Goal: Task Accomplishment & Management: Manage account settings

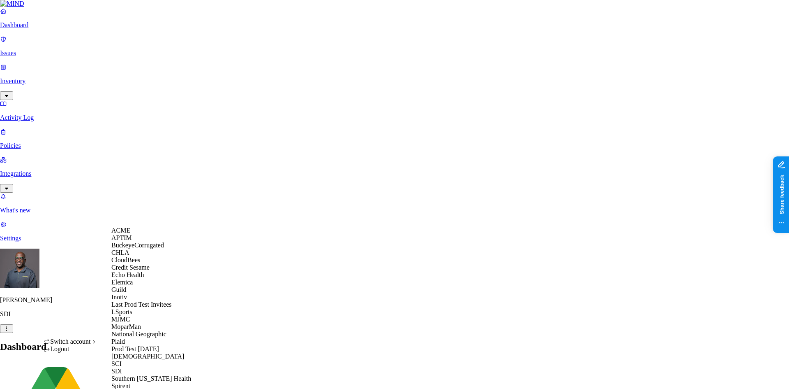
click at [133, 278] on span "Echo Health" at bounding box center [127, 274] width 33 height 7
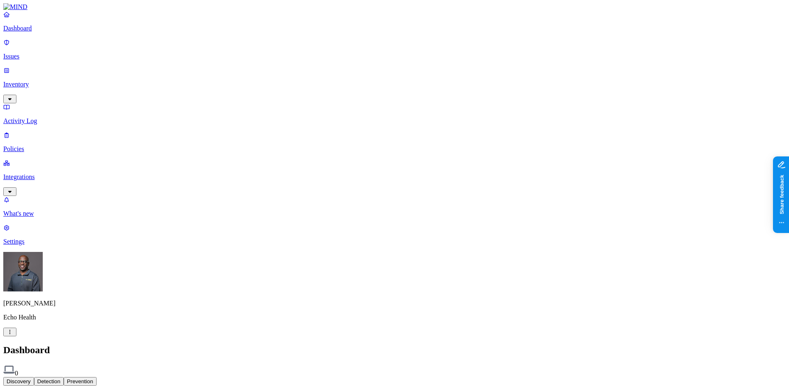
click at [39, 245] on p "Settings" at bounding box center [394, 241] width 783 height 7
click at [38, 173] on p "Integrations" at bounding box center [394, 176] width 783 height 7
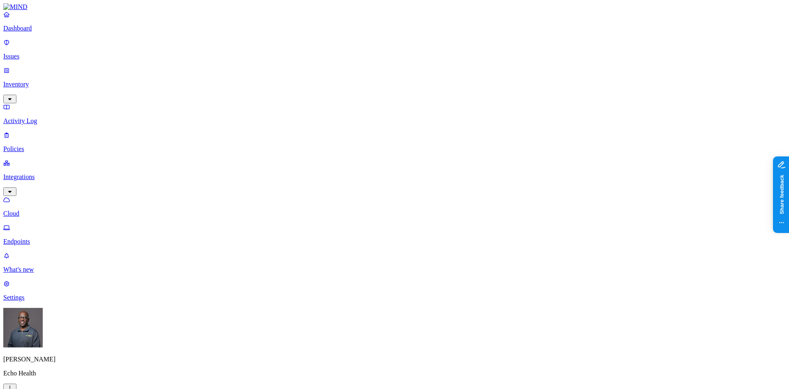
click at [46, 32] on p "Dashboard" at bounding box center [394, 28] width 783 height 7
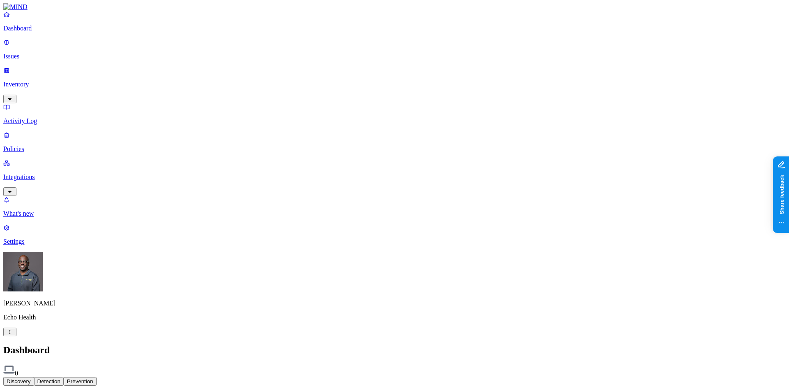
click at [50, 245] on p "Settings" at bounding box center [394, 241] width 783 height 7
click at [35, 173] on p "Integrations" at bounding box center [394, 176] width 783 height 7
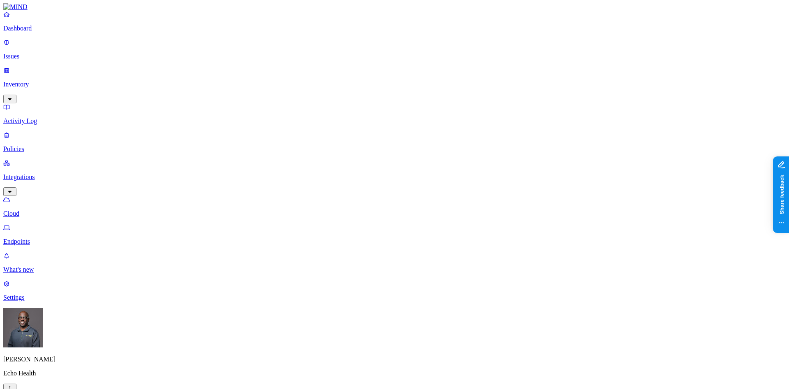
click at [79, 377] on html "Dashboard Issues Inventory Activity Log Policies Integrations Cloud Endpoints W…" at bounding box center [394, 265] width 789 height 530
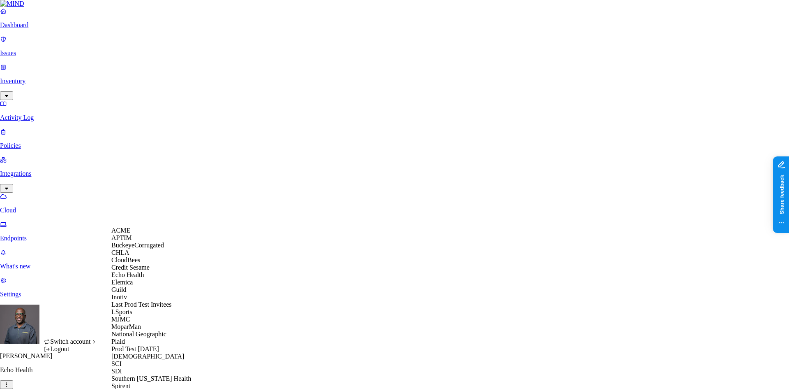
click at [134, 234] on div "ACME" at bounding box center [151, 230] width 80 height 7
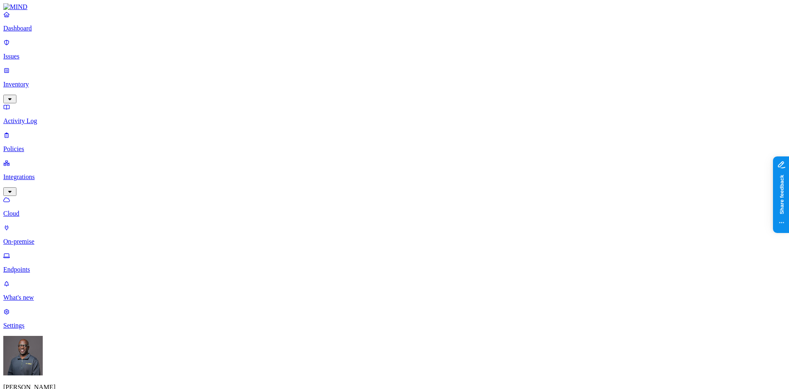
click at [34, 32] on p "Dashboard" at bounding box center [394, 28] width 783 height 7
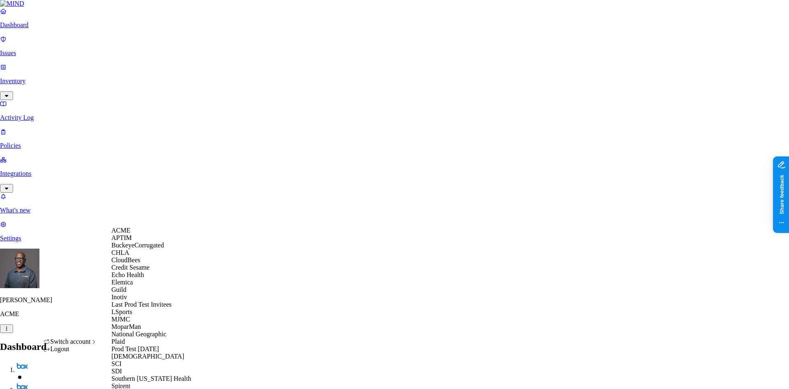
click at [139, 278] on span "Echo Health" at bounding box center [127, 274] width 33 height 7
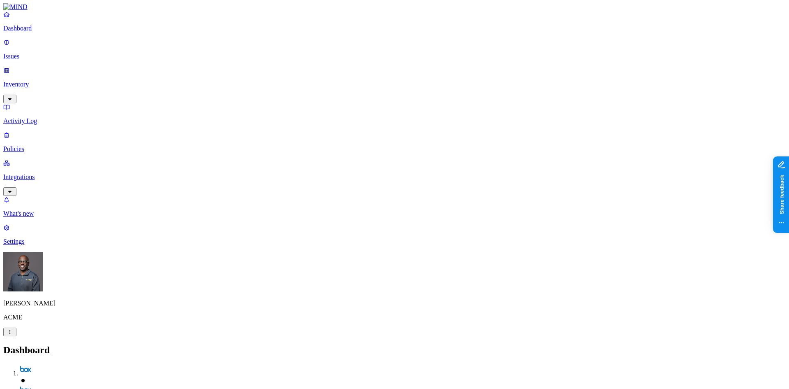
click at [37, 81] on p "Inventory" at bounding box center [394, 84] width 783 height 7
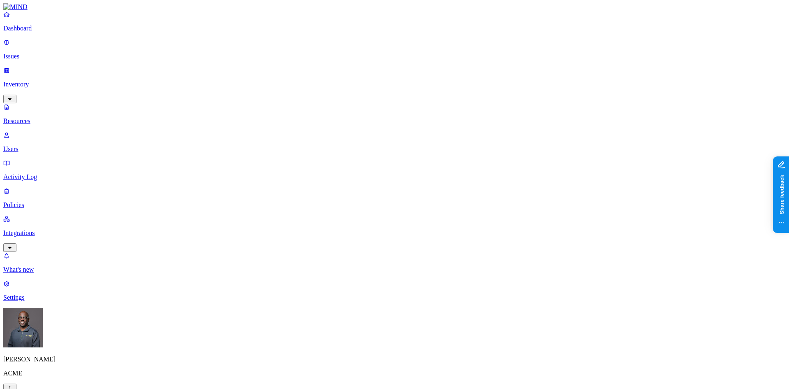
click at [247, 92] on button "button" at bounding box center [250, 93] width 7 height 2
click at [247, 87] on button "button" at bounding box center [250, 91] width 7 height 9
click at [247, 115] on button "button" at bounding box center [250, 116] width 7 height 2
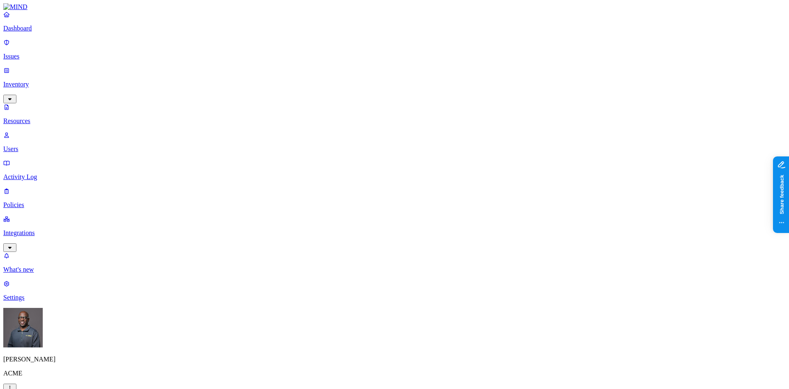
click at [32, 53] on p "Issues" at bounding box center [394, 56] width 783 height 7
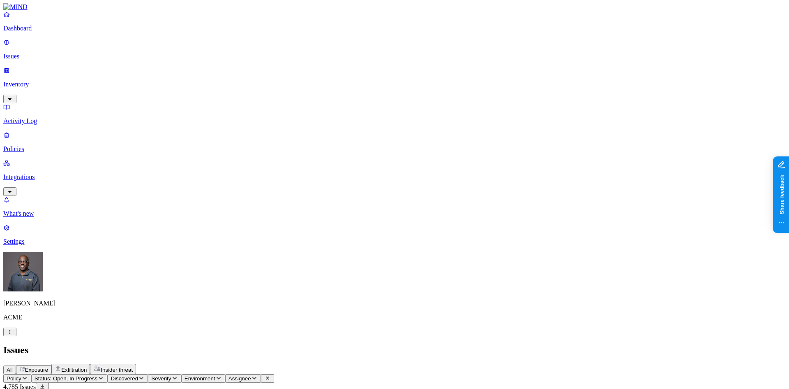
click at [87, 366] on span "Exfiltration" at bounding box center [73, 369] width 25 height 6
click at [48, 366] on span "Exposure" at bounding box center [36, 369] width 23 height 6
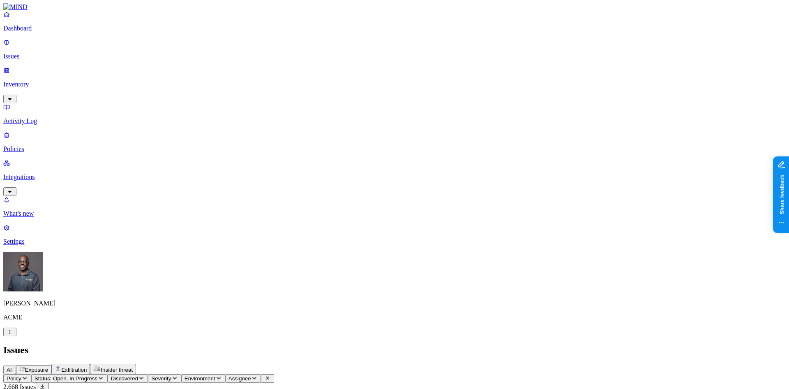
click at [42, 53] on p "Issues" at bounding box center [394, 56] width 783 height 7
click at [87, 366] on span "Exfiltration" at bounding box center [73, 369] width 25 height 6
click at [133, 366] on span "Insider threat" at bounding box center [117, 369] width 32 height 6
click at [48, 366] on span "Exposure" at bounding box center [36, 369] width 23 height 6
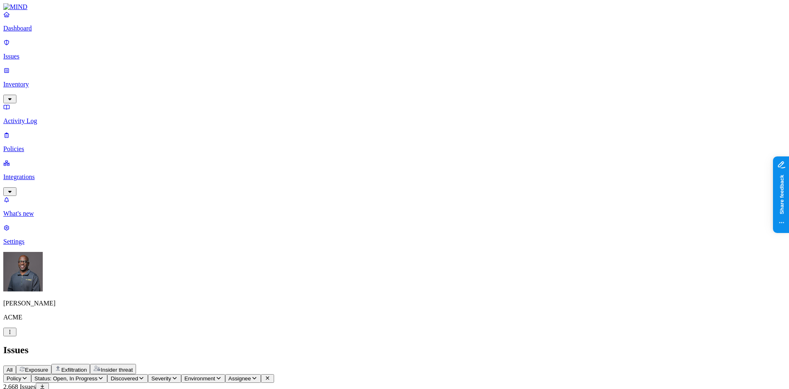
scroll to position [132, 0]
click at [25, 145] on p "Policies" at bounding box center [394, 148] width 783 height 7
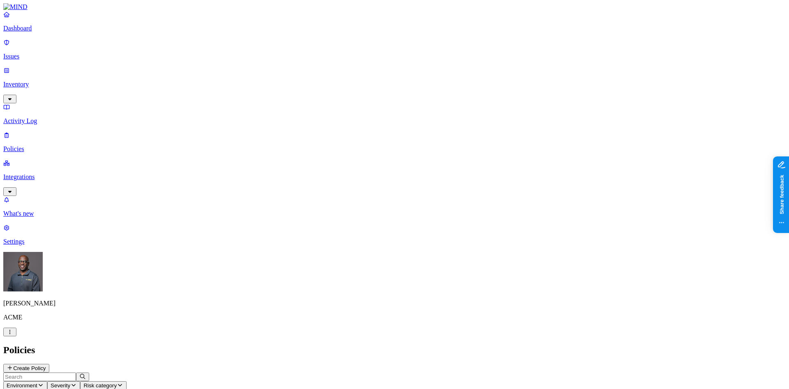
click at [37, 382] on span "Environment" at bounding box center [22, 385] width 31 height 6
click at [192, 78] on span "Endpoint" at bounding box center [195, 81] width 24 height 7
click at [363, 344] on div "Policies Create Policy" at bounding box center [394, 358] width 783 height 28
click at [49, 363] on button "Create Policy" at bounding box center [26, 367] width 46 height 9
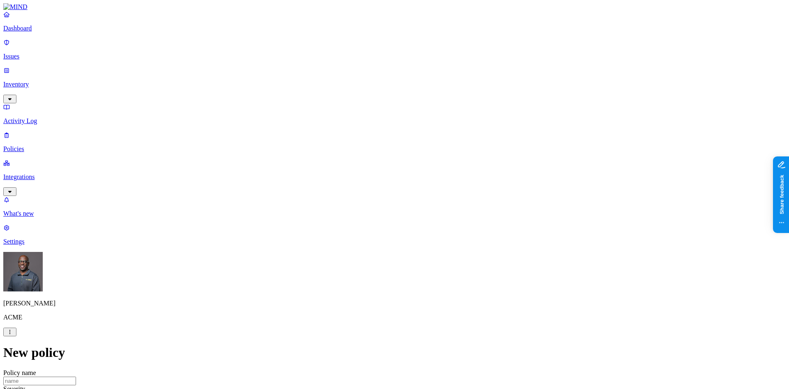
scroll to position [164, 0]
click at [368, 208] on label "Classification" at bounding box center [351, 204] width 36 height 7
click at [340, 265] on button "button" at bounding box center [336, 263] width 7 height 2
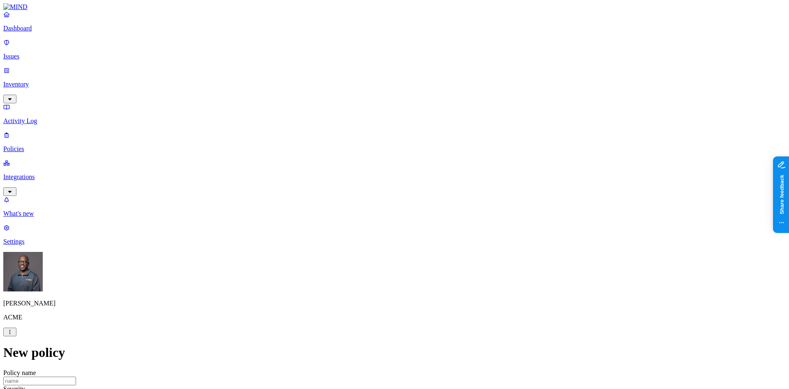
click at [345, 224] on label "Data type" at bounding box center [339, 221] width 12 height 14
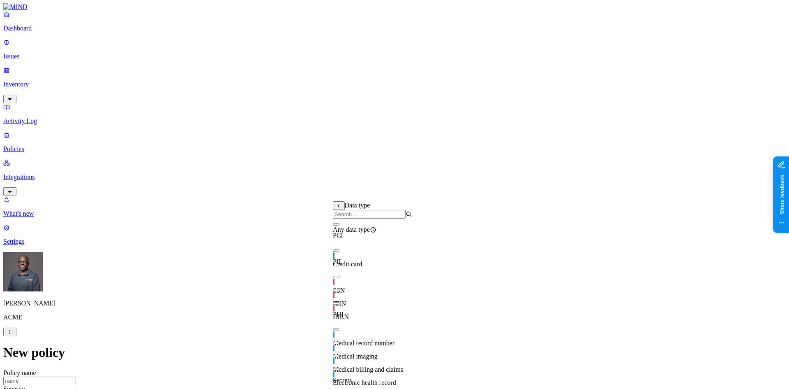
scroll to position [0, 0]
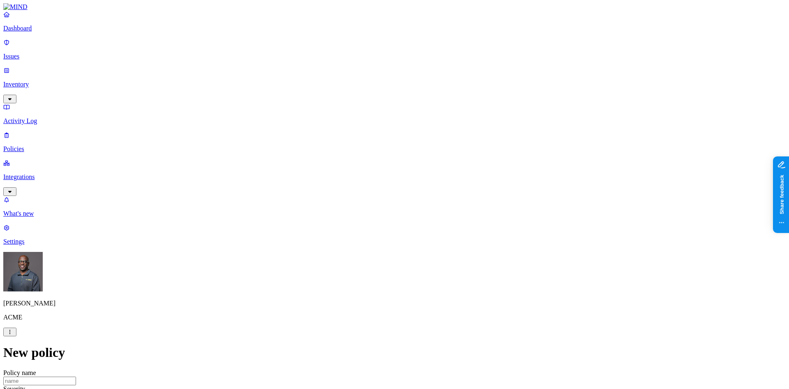
scroll to position [164, 0]
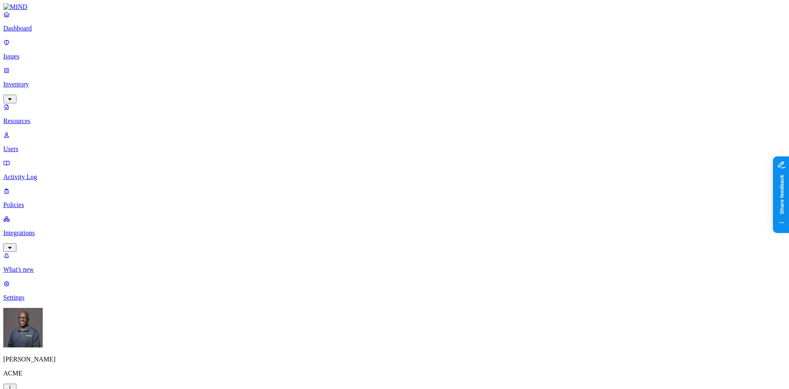
click at [414, 134] on button "button" at bounding box center [417, 135] width 7 height 2
click at [414, 165] on button "button" at bounding box center [417, 166] width 7 height 2
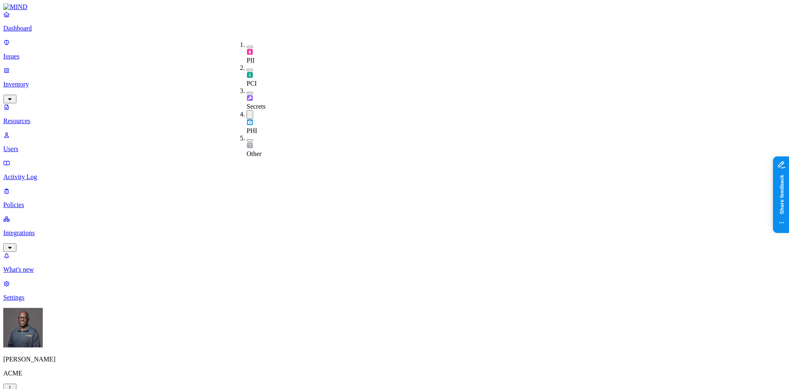
click at [247, 110] on button "button" at bounding box center [250, 114] width 7 height 9
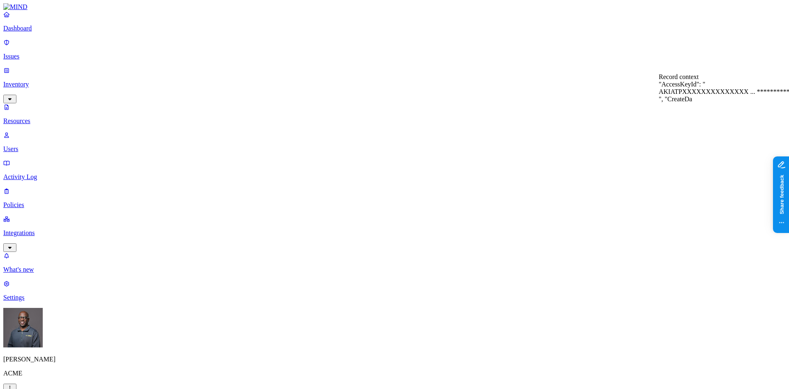
scroll to position [288, 0]
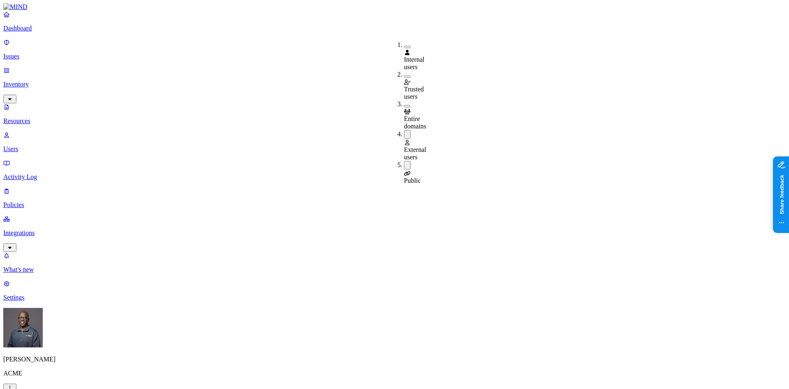
click at [404, 130] on button "button" at bounding box center [407, 134] width 7 height 9
click at [404, 160] on button "button" at bounding box center [407, 164] width 7 height 9
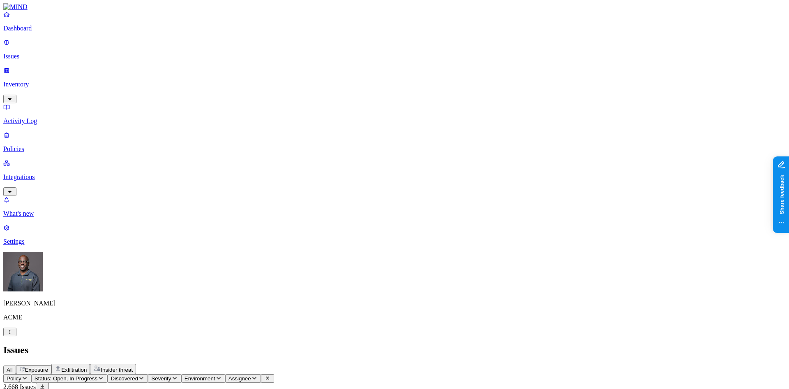
scroll to position [132, 0]
click at [87, 366] on span "Exfiltration" at bounding box center [73, 369] width 25 height 6
click at [133, 366] on span "Insider threat" at bounding box center [117, 369] width 32 height 6
click at [48, 366] on span "Exposure" at bounding box center [36, 369] width 23 height 6
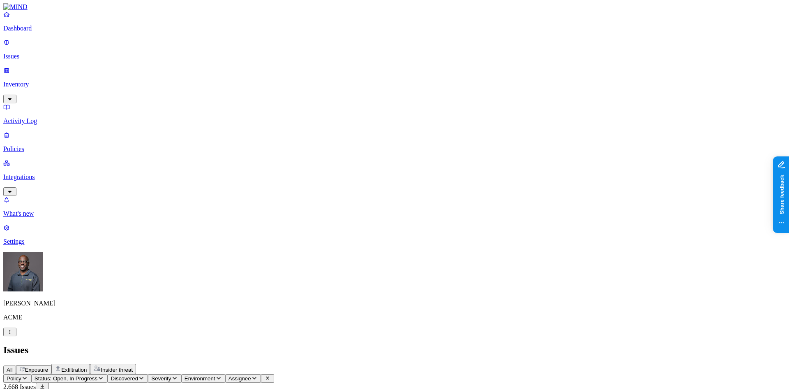
click at [29, 145] on p "Policies" at bounding box center [394, 148] width 783 height 7
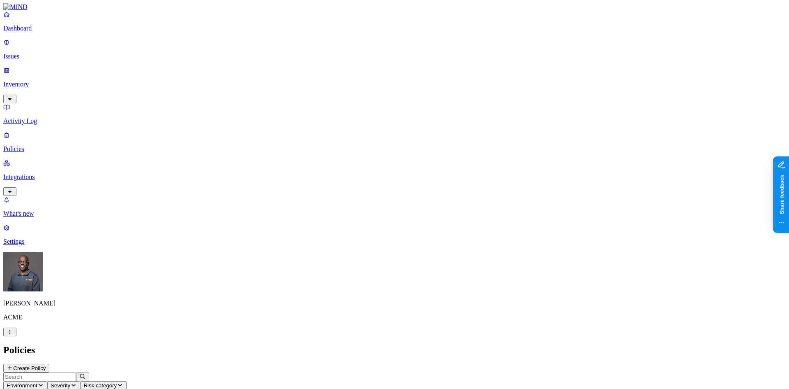
click at [37, 382] on span "Environment" at bounding box center [22, 385] width 31 height 6
click at [197, 78] on span "Endpoint" at bounding box center [195, 81] width 24 height 7
click at [486, 344] on div "Policies Create Policy" at bounding box center [394, 358] width 783 height 28
click at [49, 363] on button "Create Policy" at bounding box center [26, 367] width 46 height 9
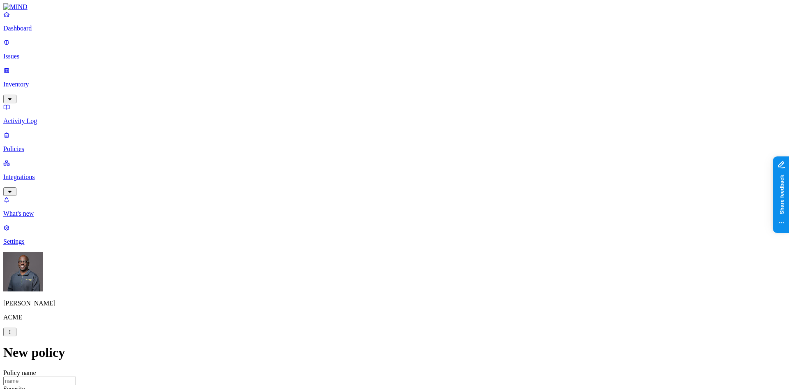
click at [345, 194] on label "File type" at bounding box center [339, 193] width 12 height 14
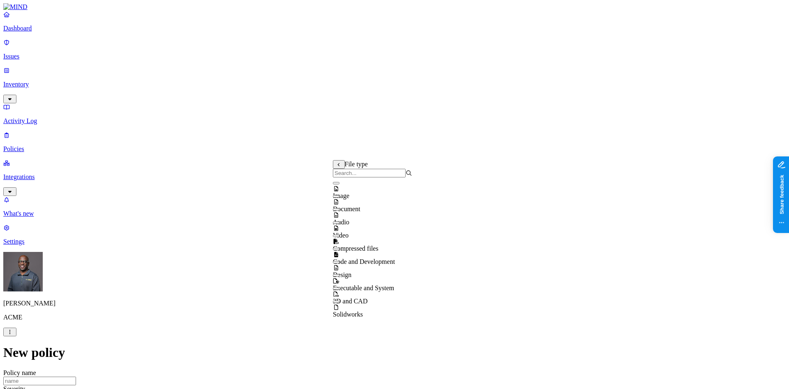
scroll to position [0, 0]
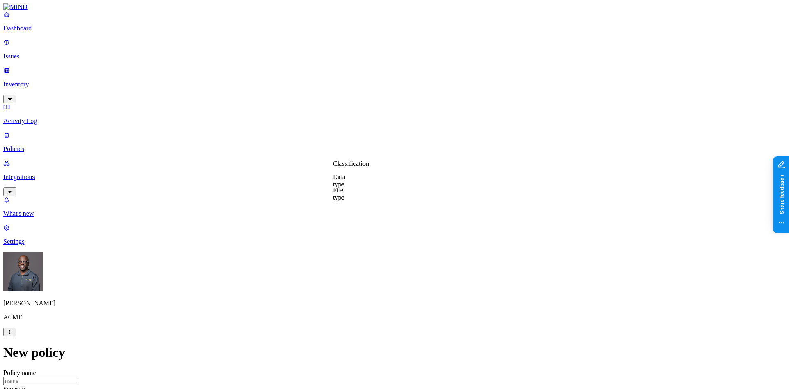
click at [358, 167] on label "Classification" at bounding box center [351, 163] width 36 height 7
click at [340, 237] on button "button" at bounding box center [336, 235] width 7 height 2
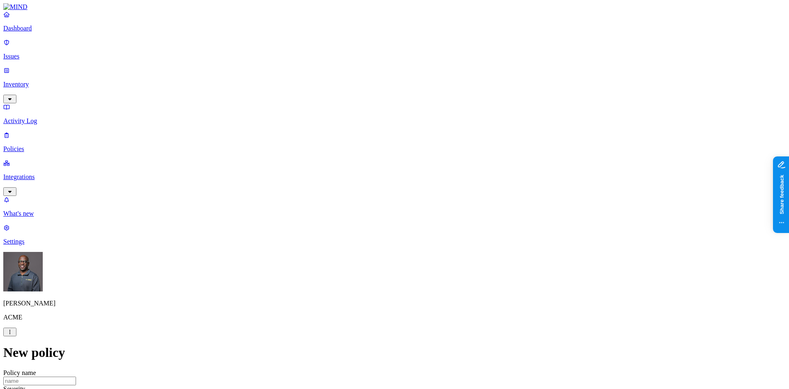
click at [369, 250] on label "Web Domain" at bounding box center [358, 249] width 21 height 14
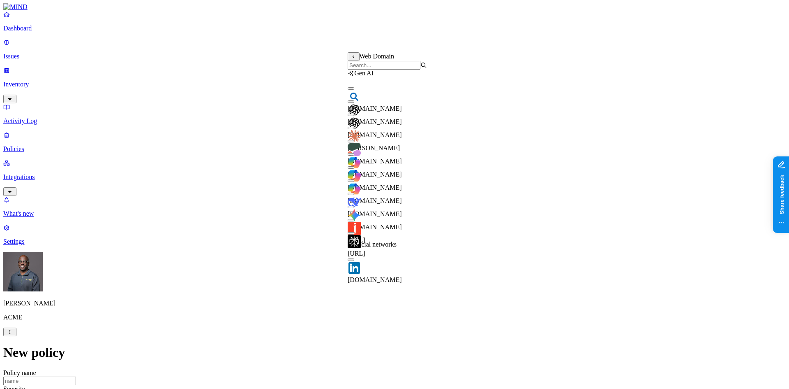
click at [354, 155] on button "button" at bounding box center [351, 154] width 7 height 2
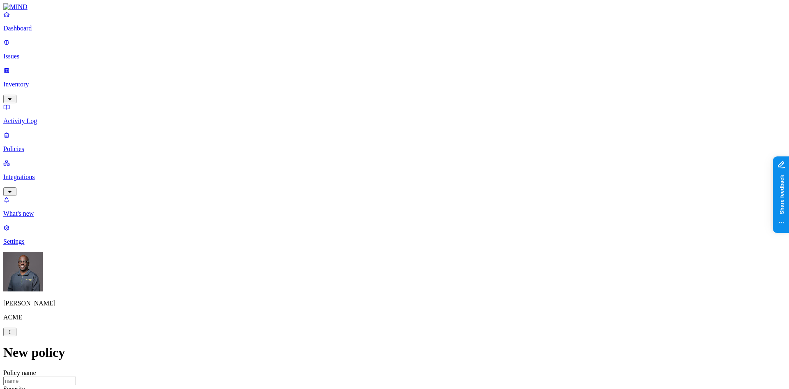
click at [368, 310] on label "Departments" at bounding box center [359, 306] width 34 height 7
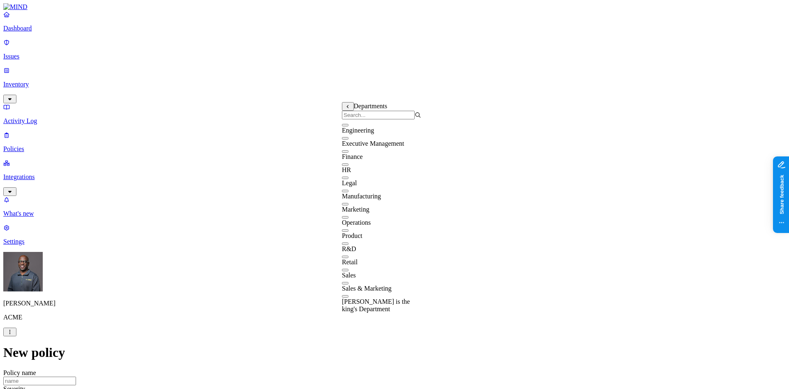
click at [349, 205] on button "button" at bounding box center [345, 204] width 7 height 2
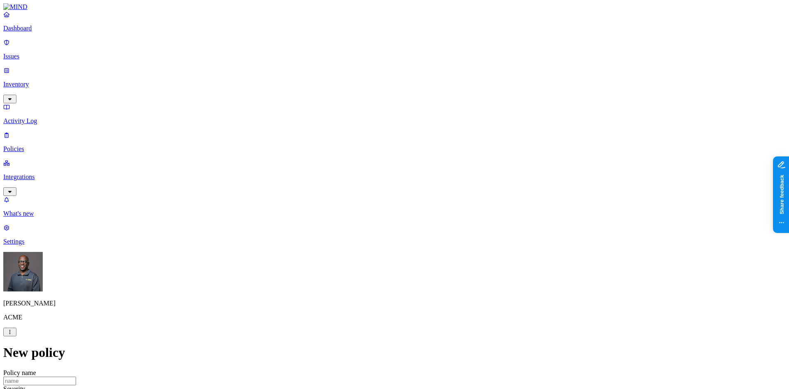
scroll to position [432, 0]
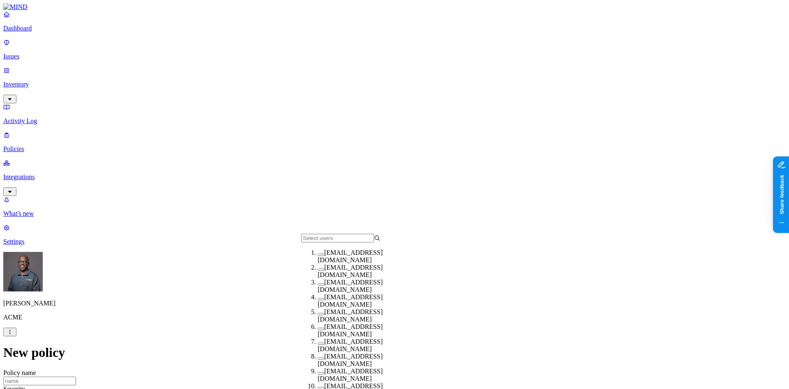
click at [354, 259] on span "[EMAIL_ADDRESS][DOMAIN_NAME]" at bounding box center [350, 256] width 65 height 14
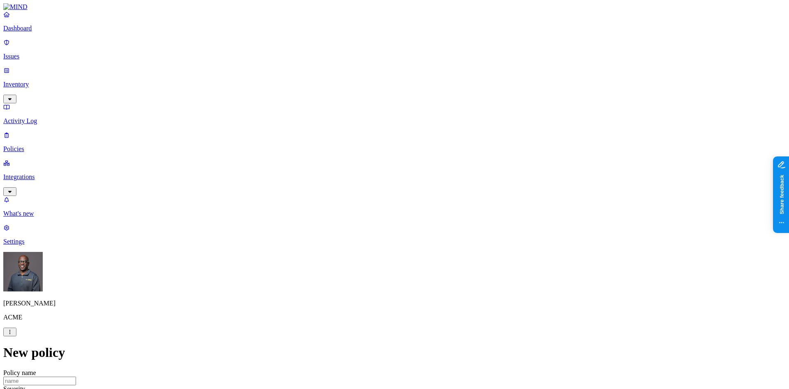
click at [36, 173] on p "Integrations" at bounding box center [394, 176] width 783 height 7
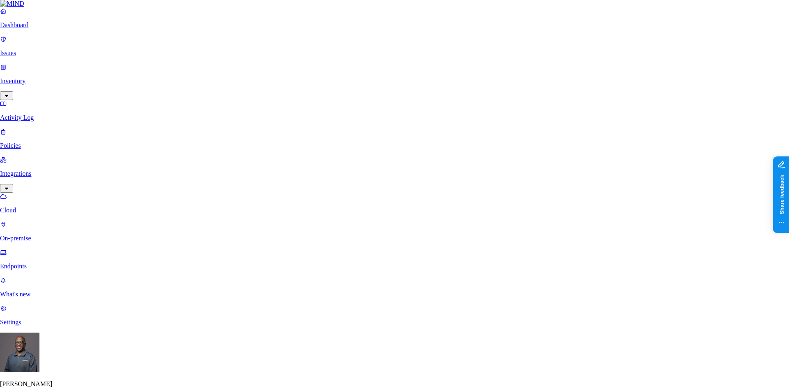
scroll to position [41, 0]
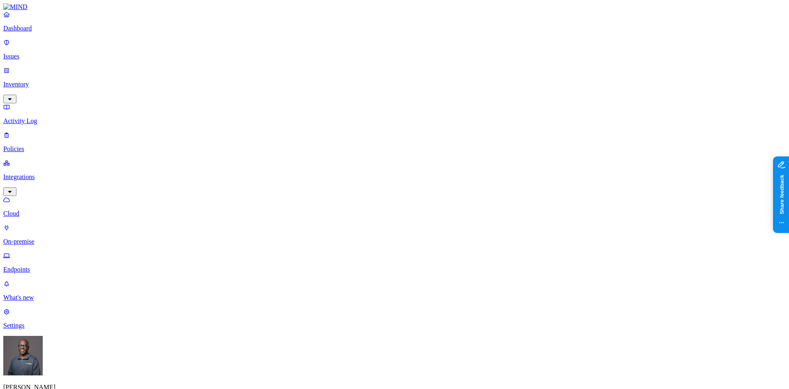
click at [42, 266] on p "Endpoints" at bounding box center [394, 269] width 783 height 7
click at [28, 32] on p "Dashboard" at bounding box center [394, 28] width 783 height 7
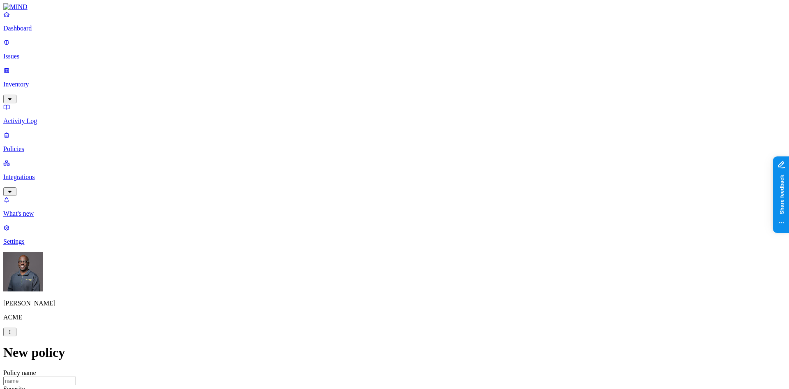
scroll to position [164, 0]
click at [358, 207] on label "Classification" at bounding box center [351, 204] width 36 height 7
click at [340, 252] on button "button" at bounding box center [336, 250] width 7 height 2
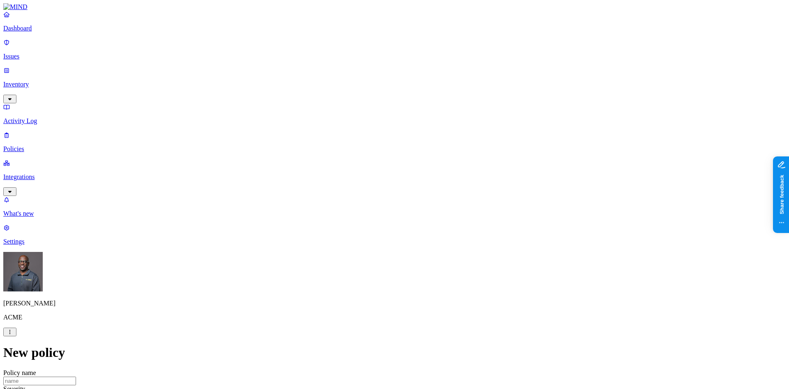
click at [345, 223] on label "Data type" at bounding box center [339, 221] width 12 height 14
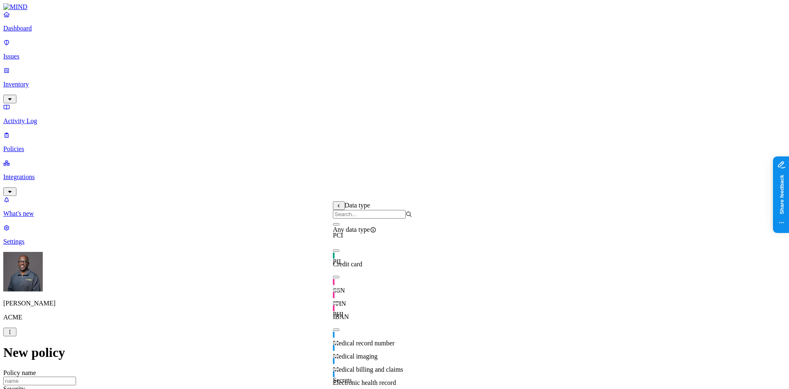
click at [340, 252] on button "button" at bounding box center [336, 250] width 7 height 2
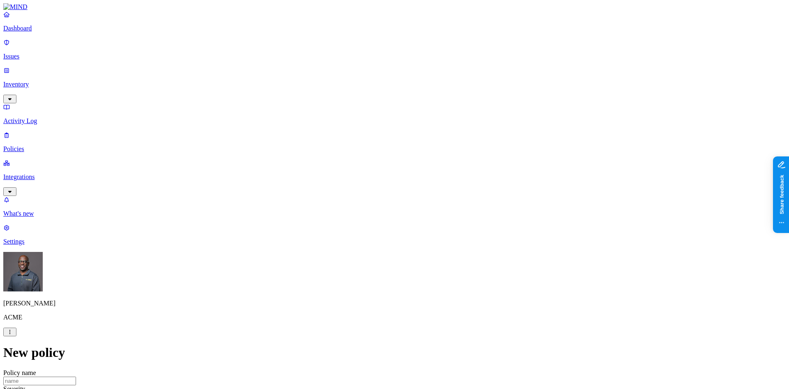
click at [370, 305] on label "Account type" at bounding box center [359, 303] width 22 height 14
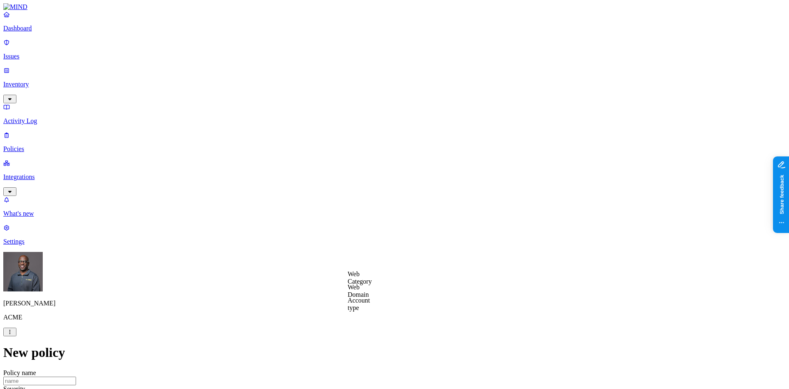
click at [372, 281] on label "Web Category" at bounding box center [360, 277] width 24 height 14
click at [354, 321] on button "button" at bounding box center [351, 319] width 7 height 2
click at [28, 245] on p "Settings" at bounding box center [394, 241] width 783 height 7
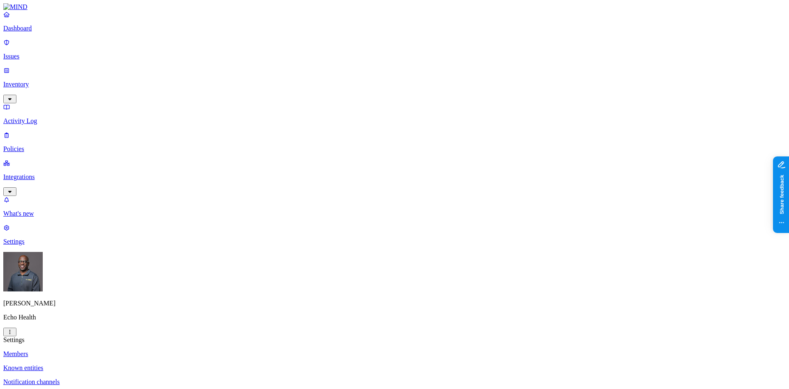
click at [78, 376] on html "Dashboard Issues Inventory Activity Log Policies Integrations What's new 1 Sett…" at bounding box center [394, 333] width 789 height 667
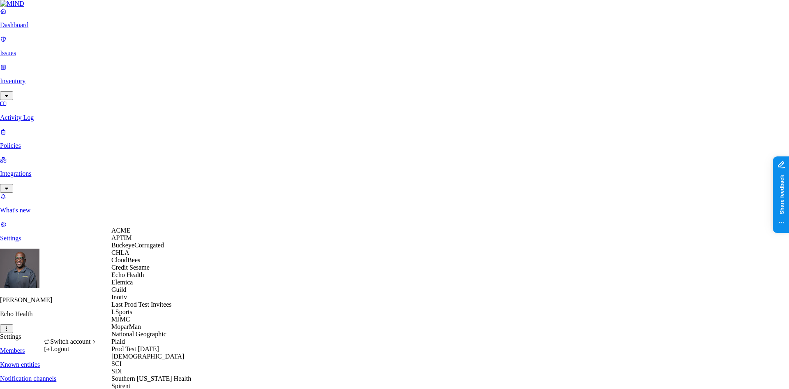
click at [130, 234] on span "ACME" at bounding box center [120, 230] width 19 height 7
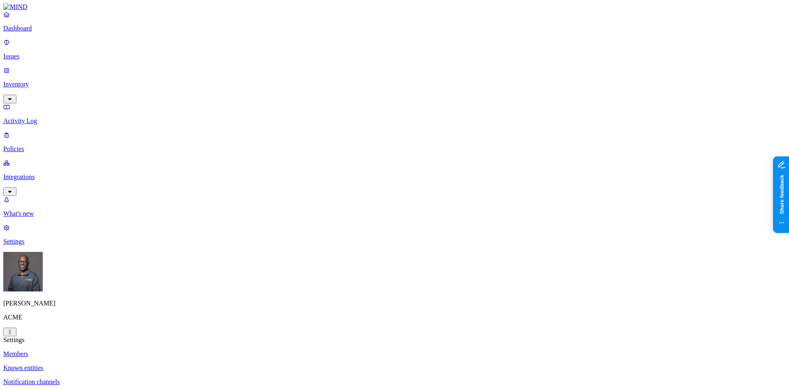
click at [35, 32] on p "Dashboard" at bounding box center [394, 28] width 783 height 7
click at [32, 81] on p "Inventory" at bounding box center [394, 84] width 783 height 7
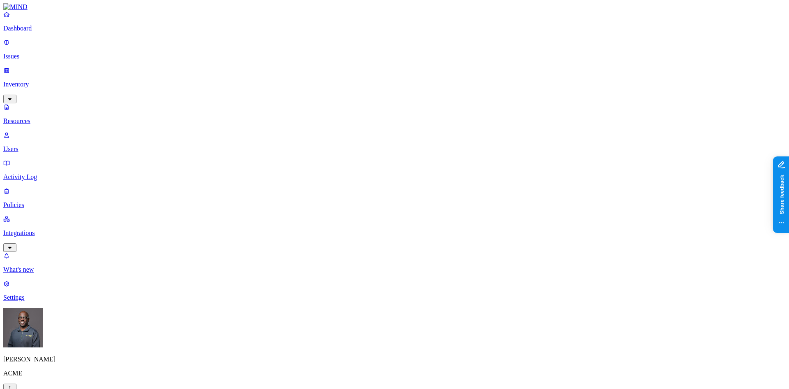
click at [35, 145] on p "Users" at bounding box center [394, 148] width 783 height 7
click at [28, 201] on p "Policies" at bounding box center [394, 204] width 783 height 7
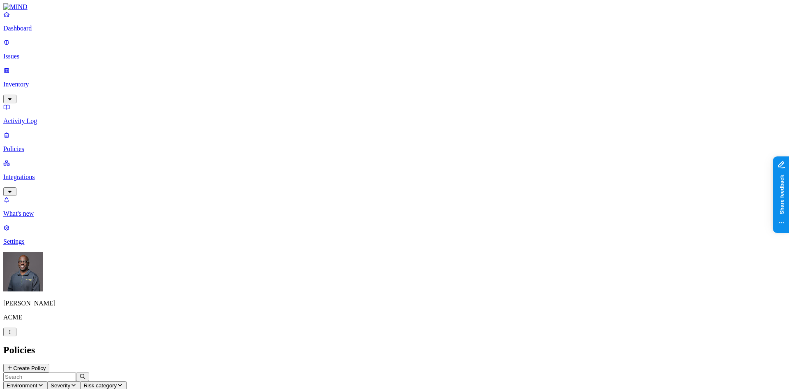
click at [49, 363] on button "Create Policy" at bounding box center [26, 367] width 46 height 9
click at [359, 208] on label "Classification" at bounding box center [351, 204] width 36 height 7
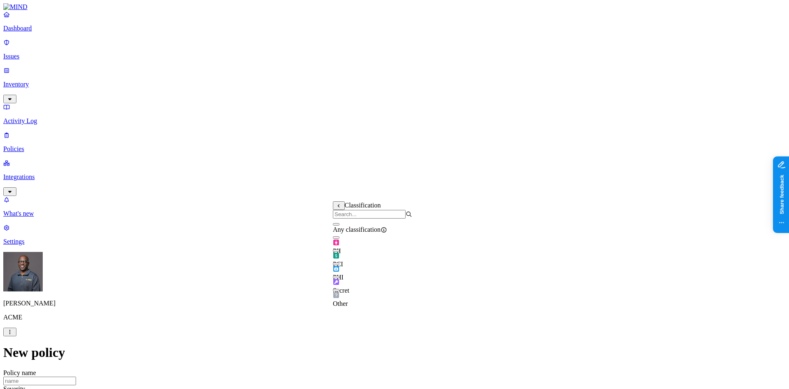
click at [340, 265] on button "button" at bounding box center [336, 263] width 7 height 2
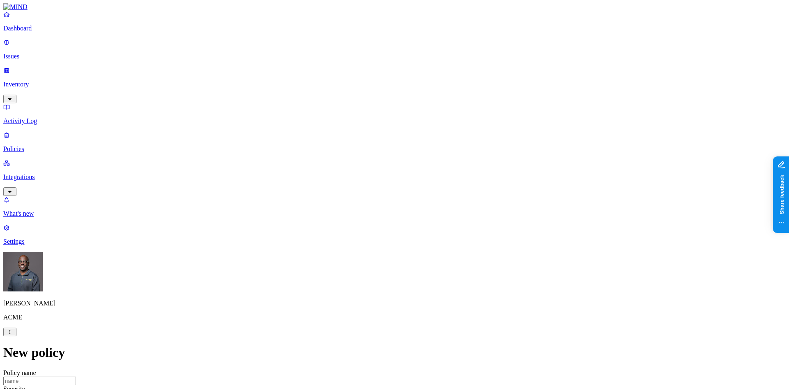
click at [365, 269] on label "Departments" at bounding box center [359, 265] width 34 height 7
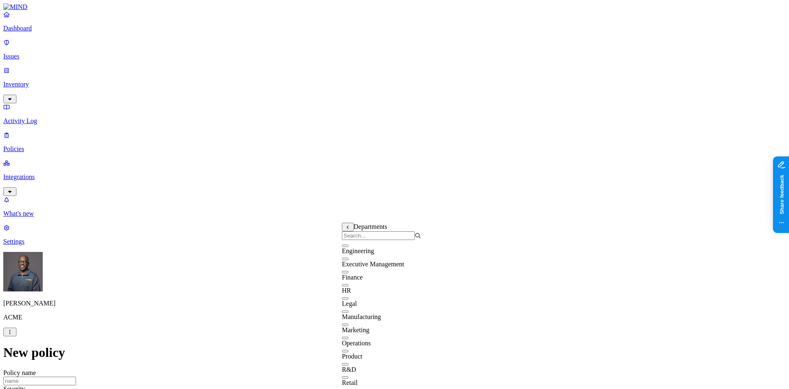
click at [353, 255] on div "Engineering" at bounding box center [381, 247] width 79 height 15
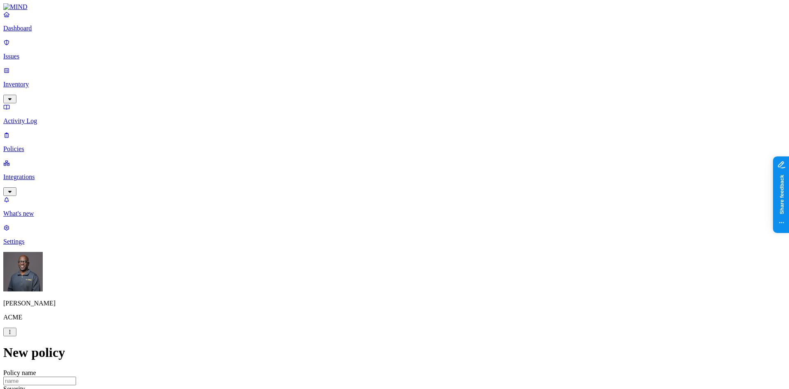
click at [357, 325] on label "Users" at bounding box center [349, 321] width 15 height 7
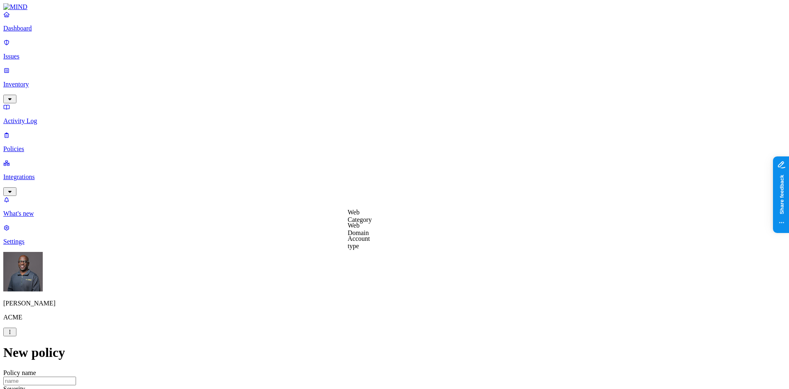
click at [403, 160] on label "AND" at bounding box center [395, 156] width 14 height 7
click at [402, 181] on label "File type" at bounding box center [399, 177] width 23 height 7
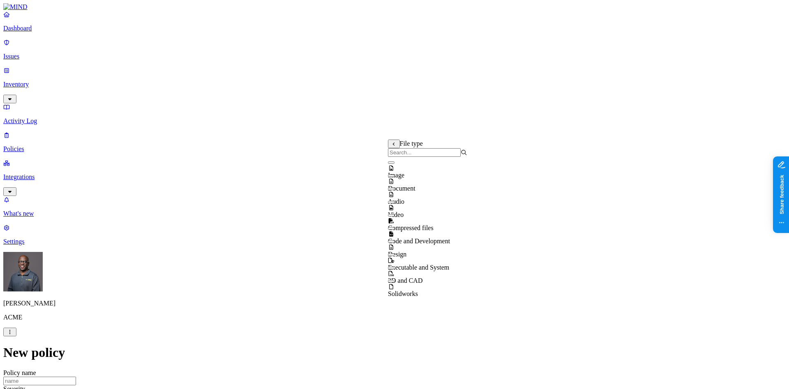
click at [395, 203] on button "button" at bounding box center [391, 202] width 7 height 2
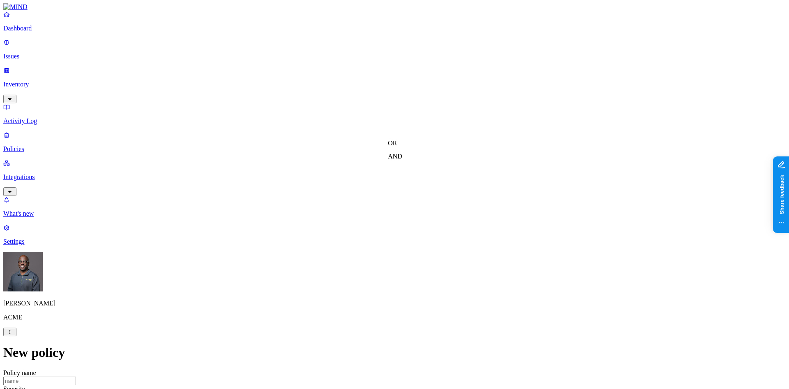
click at [418, 160] on label "OR" at bounding box center [413, 156] width 9 height 7
drag, startPoint x: 583, startPoint y: 121, endPoint x: 612, endPoint y: 66, distance: 62.4
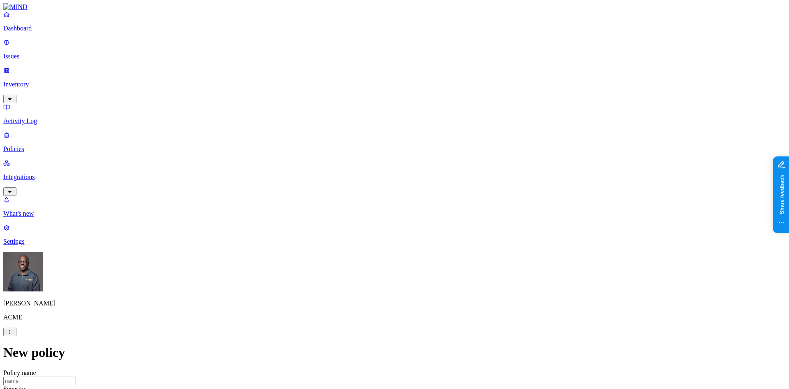
click at [38, 32] on p "Dashboard" at bounding box center [394, 28] width 783 height 7
drag, startPoint x: 44, startPoint y: 52, endPoint x: 44, endPoint y: 63, distance: 11.5
click at [44, 53] on p "Issues" at bounding box center [394, 56] width 783 height 7
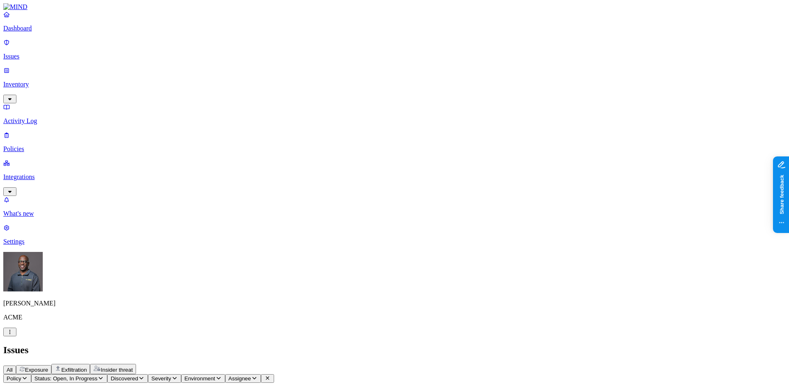
click at [40, 81] on p "Inventory" at bounding box center [394, 84] width 783 height 7
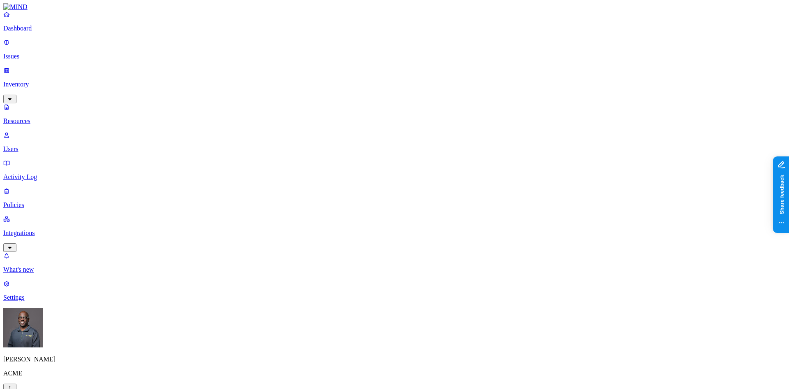
click at [31, 32] on p "Dashboard" at bounding box center [394, 28] width 783 height 7
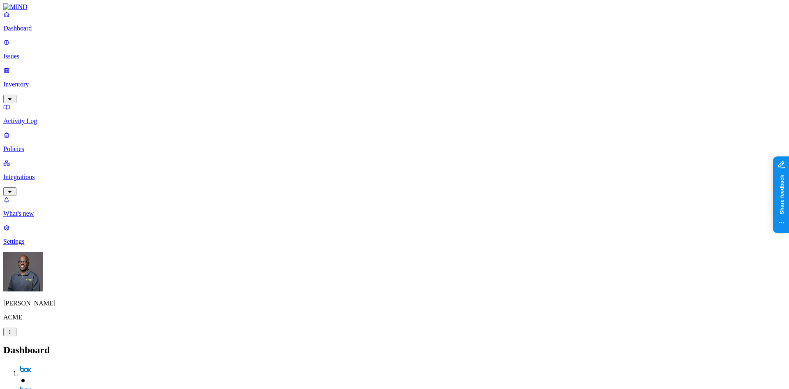
click at [25, 81] on p "Inventory" at bounding box center [394, 84] width 783 height 7
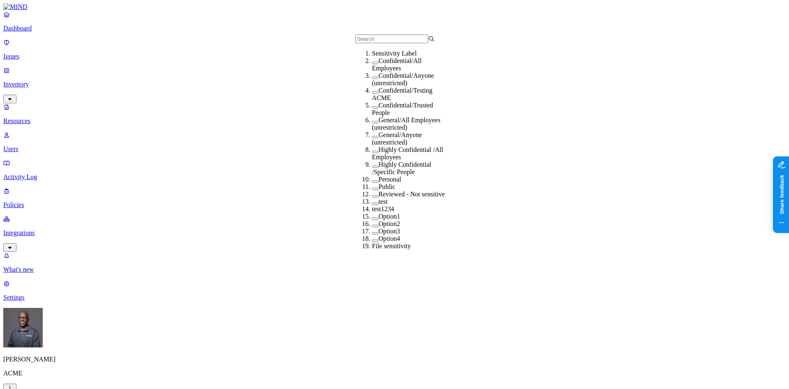
scroll to position [13, 0]
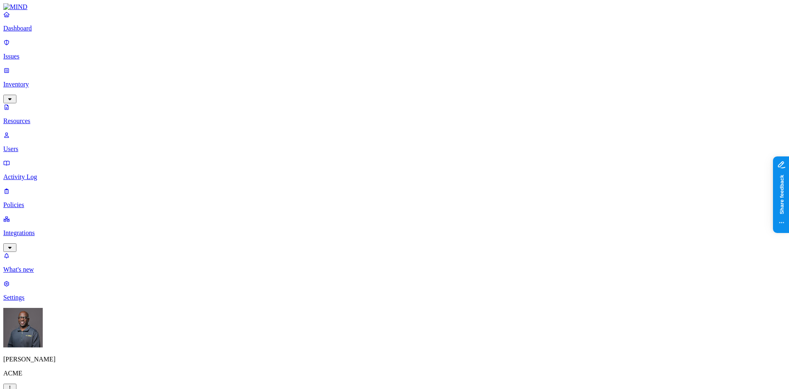
click at [36, 53] on p "Issues" at bounding box center [394, 56] width 783 height 7
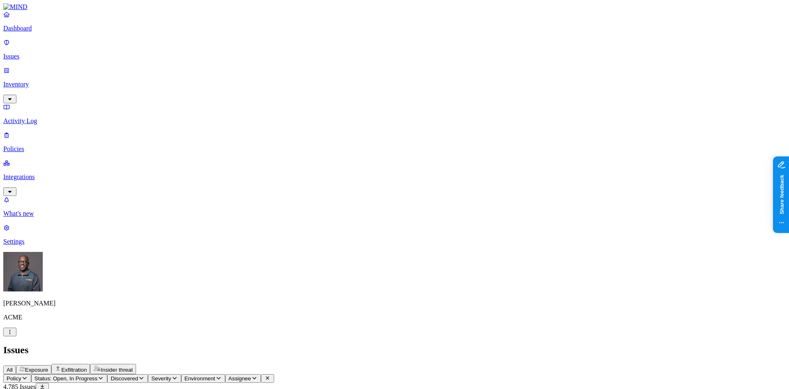
click at [48, 366] on span "Exposure" at bounding box center [36, 369] width 23 height 6
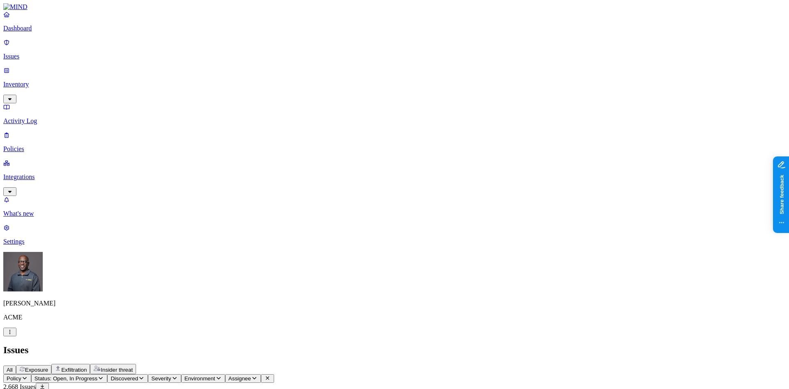
click at [44, 81] on p "Inventory" at bounding box center [394, 84] width 783 height 7
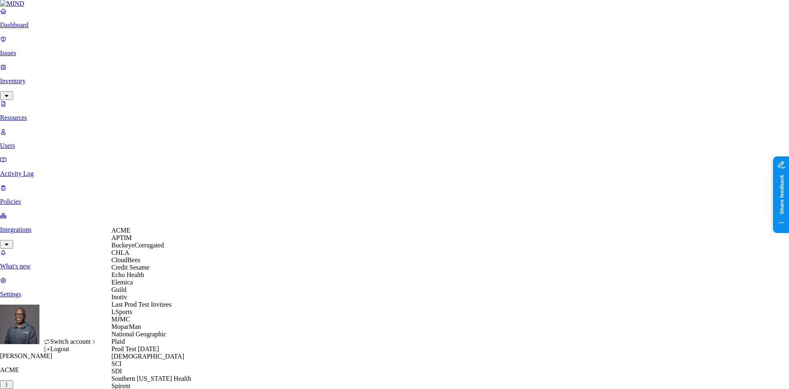
scroll to position [41, 0]
click at [133, 278] on span "Echo Health" at bounding box center [127, 274] width 33 height 7
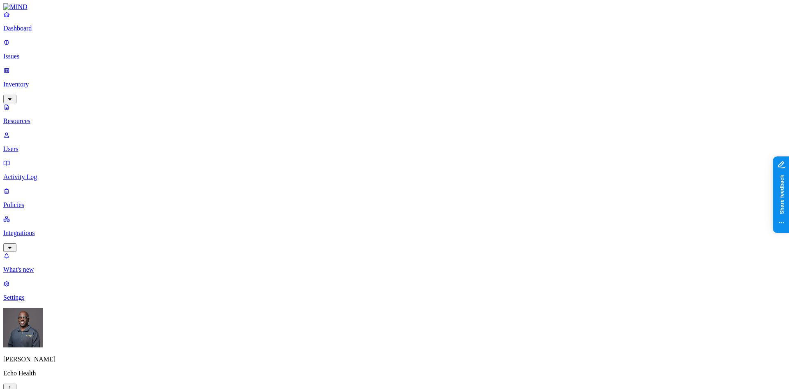
click at [36, 229] on p "Integrations" at bounding box center [394, 232] width 783 height 7
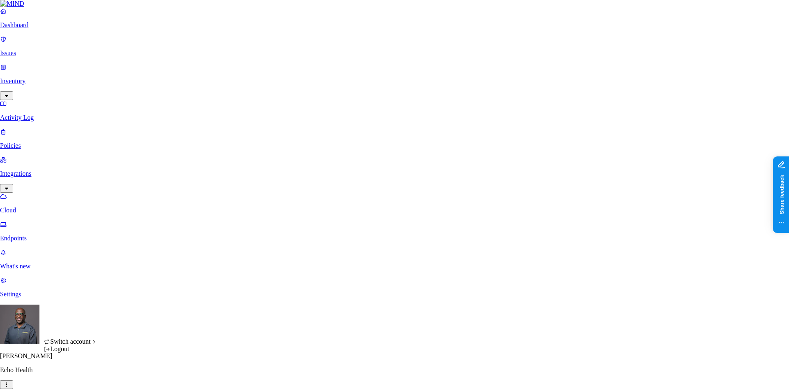
click at [77, 378] on html "Dashboard Issues Inventory Activity Log Policies Integrations Cloud Endpoints W…" at bounding box center [394, 263] width 789 height 526
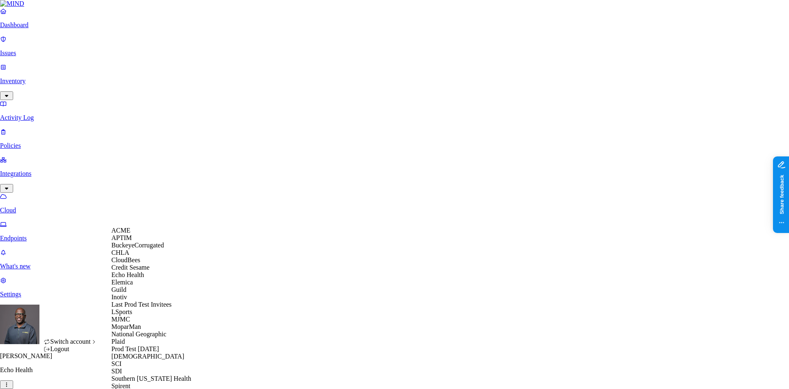
click at [56, 253] on html "Dashboard Issues Inventory Activity Log Policies Integrations Cloud Endpoints W…" at bounding box center [394, 263] width 789 height 526
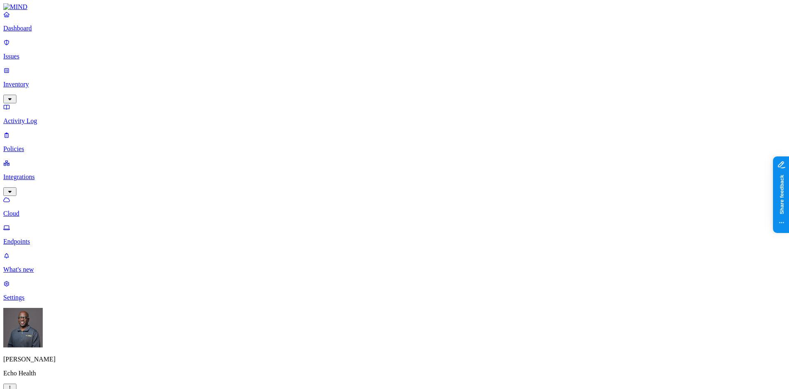
click at [39, 238] on p "Endpoints" at bounding box center [394, 241] width 783 height 7
click at [33, 32] on p "Dashboard" at bounding box center [394, 28] width 783 height 7
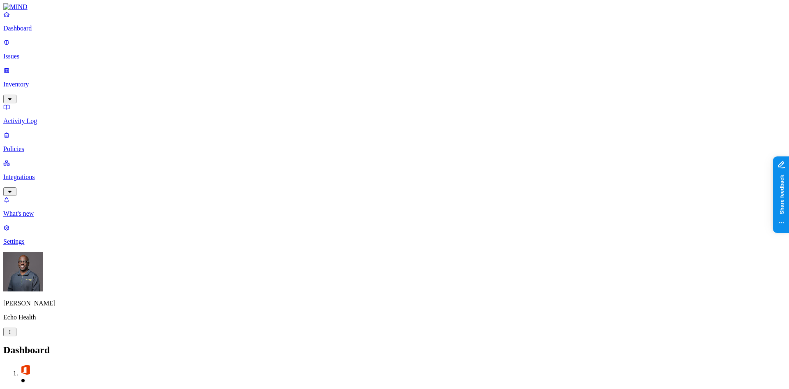
click at [55, 173] on p "Integrations" at bounding box center [394, 176] width 783 height 7
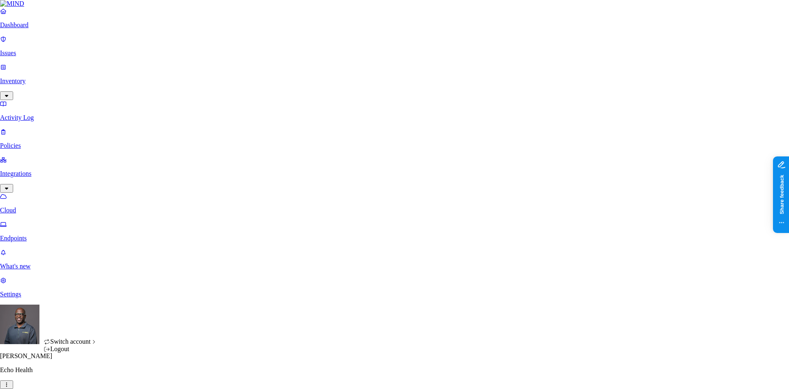
click at [79, 379] on html "Dashboard Issues Inventory Activity Log Policies Integrations Cloud Endpoints W…" at bounding box center [394, 256] width 789 height 513
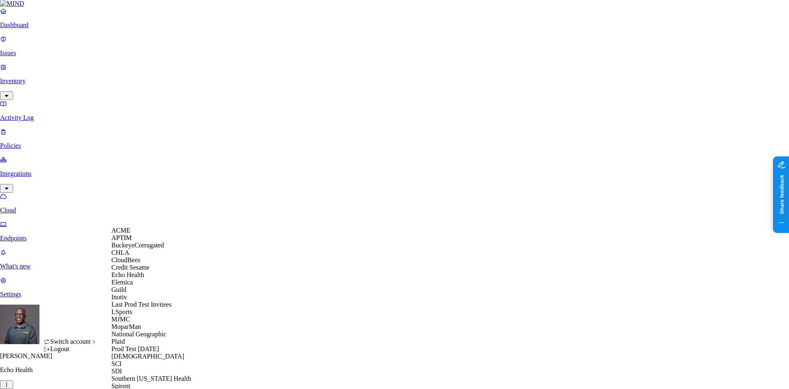
click at [184, 161] on html "Dashboard Issues Inventory Activity Log Policies Integrations Cloud Endpoints W…" at bounding box center [394, 256] width 789 height 513
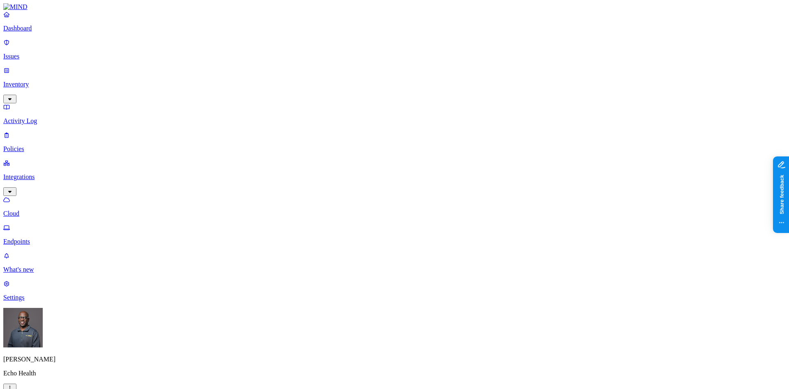
click at [28, 145] on p "Policies" at bounding box center [394, 148] width 783 height 7
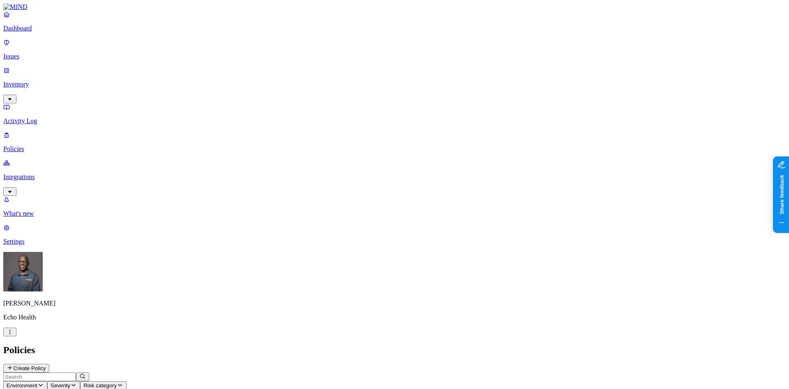
click at [28, 117] on p "Activity Log" at bounding box center [394, 120] width 783 height 7
click at [37, 32] on p "Dashboard" at bounding box center [394, 28] width 783 height 7
click at [42, 173] on p "Integrations" at bounding box center [394, 176] width 783 height 7
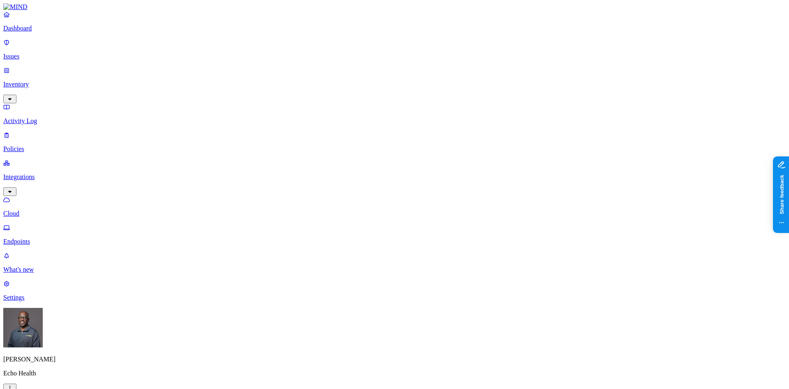
click at [36, 238] on p "Endpoints" at bounding box center [394, 241] width 783 height 7
click at [46, 238] on p "Endpoints" at bounding box center [394, 241] width 783 height 7
click at [43, 173] on p "Integrations" at bounding box center [394, 176] width 783 height 7
click at [42, 224] on link "Endpoints" at bounding box center [394, 234] width 783 height 21
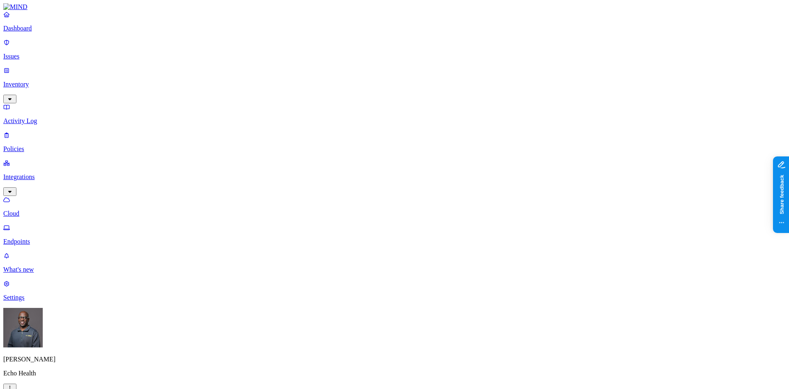
click at [41, 53] on p "Issues" at bounding box center [394, 56] width 783 height 7
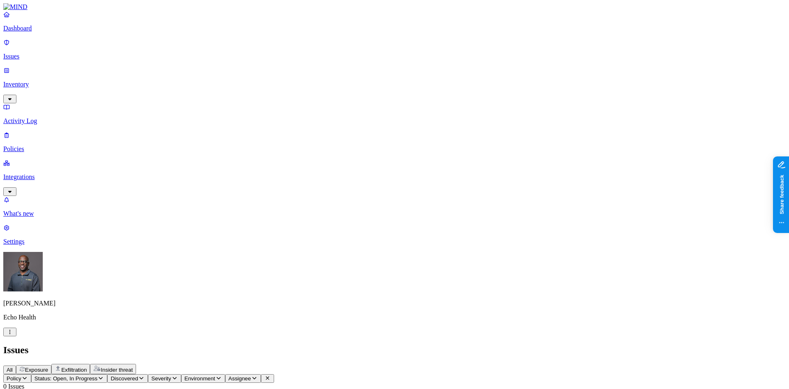
click at [87, 366] on span "Exfiltration" at bounding box center [73, 369] width 25 height 6
click at [37, 117] on p "Activity Log" at bounding box center [394, 120] width 783 height 7
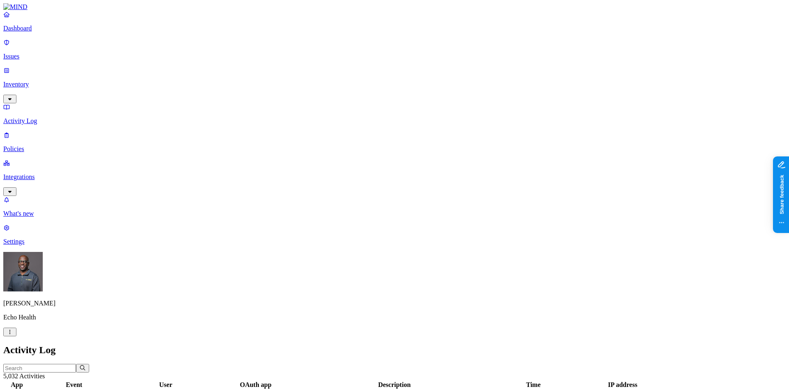
click at [35, 32] on p "Dashboard" at bounding box center [394, 28] width 783 height 7
click at [38, 173] on p "Integrations" at bounding box center [394, 176] width 783 height 7
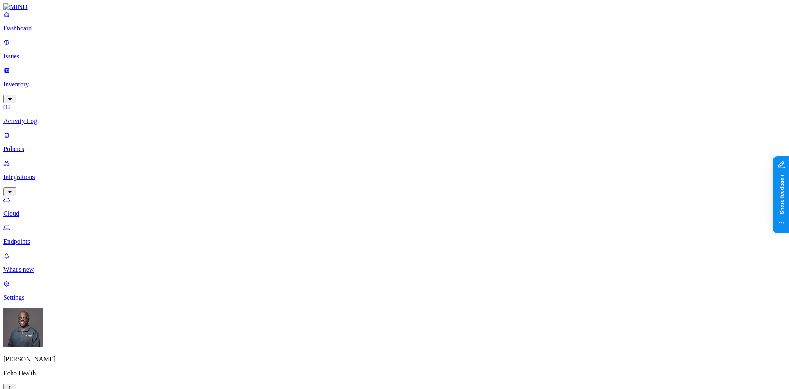
click at [42, 32] on p "Dashboard" at bounding box center [394, 28] width 783 height 7
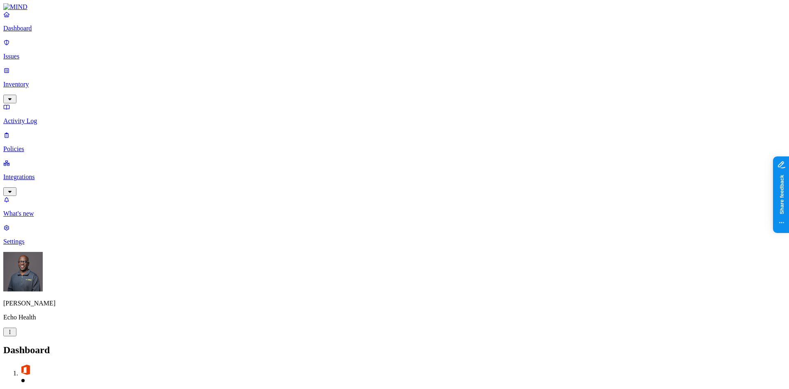
click at [30, 173] on p "Integrations" at bounding box center [394, 176] width 783 height 7
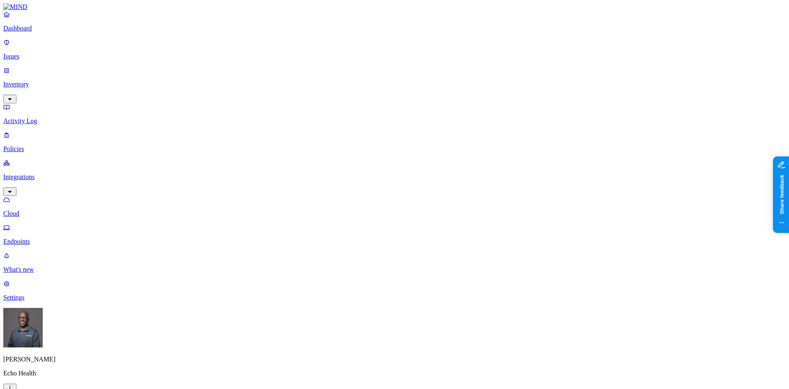
click at [41, 210] on p "Cloud" at bounding box center [394, 213] width 783 height 7
click at [35, 32] on p "Dashboard" at bounding box center [394, 28] width 783 height 7
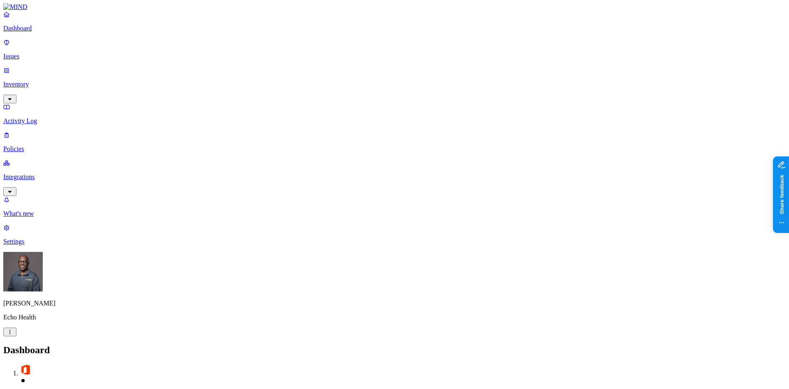
click at [35, 32] on p "Dashboard" at bounding box center [394, 28] width 783 height 7
click at [29, 53] on p "Issues" at bounding box center [394, 56] width 783 height 7
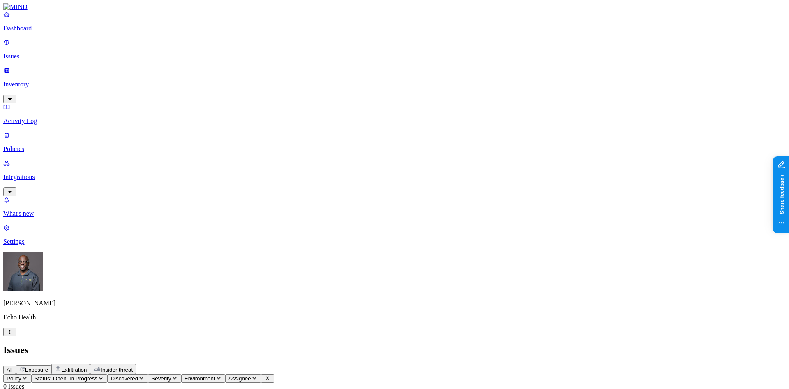
click at [37, 32] on p "Dashboard" at bounding box center [394, 28] width 783 height 7
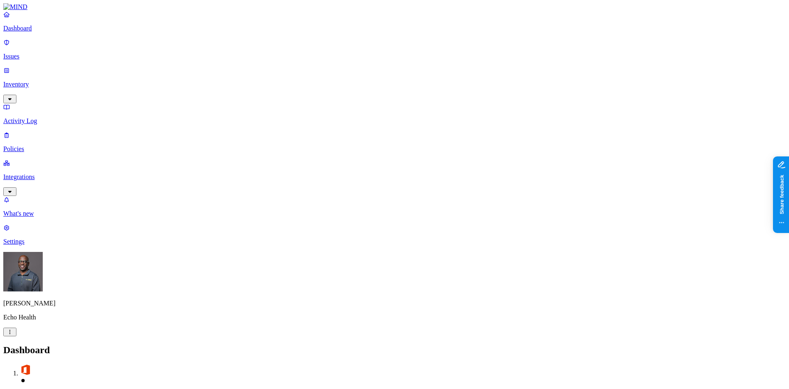
click at [33, 173] on p "Integrations" at bounding box center [394, 176] width 783 height 7
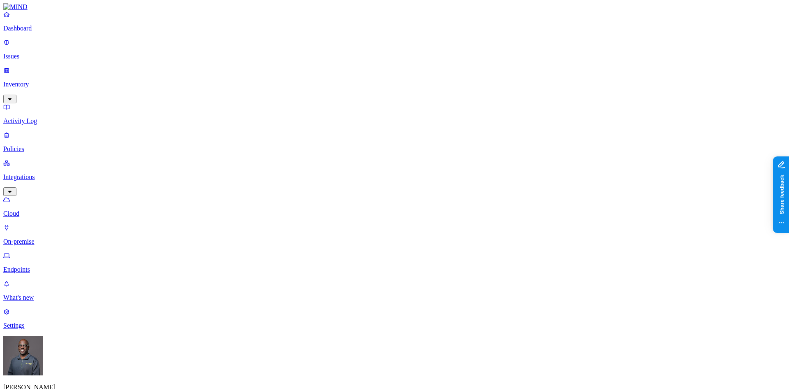
click at [39, 238] on p "On-premise" at bounding box center [394, 241] width 783 height 7
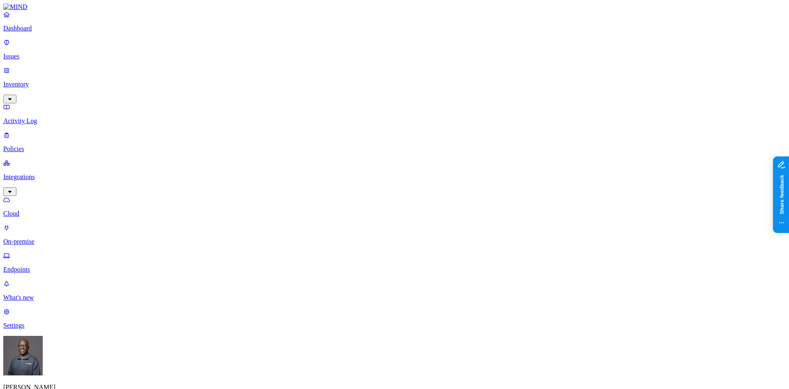
click at [31, 32] on p "Dashboard" at bounding box center [394, 28] width 783 height 7
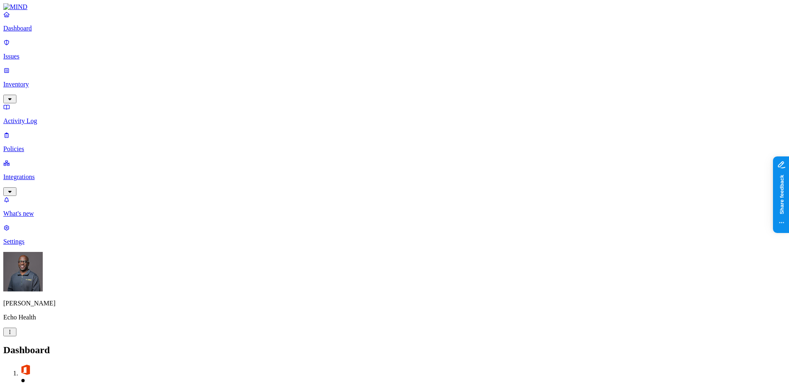
click at [76, 194] on nav "Dashboard Issues Inventory Activity Log Policies Integrations What's new 1 Sett…" at bounding box center [394, 128] width 783 height 234
